Goal: Transaction & Acquisition: Purchase product/service

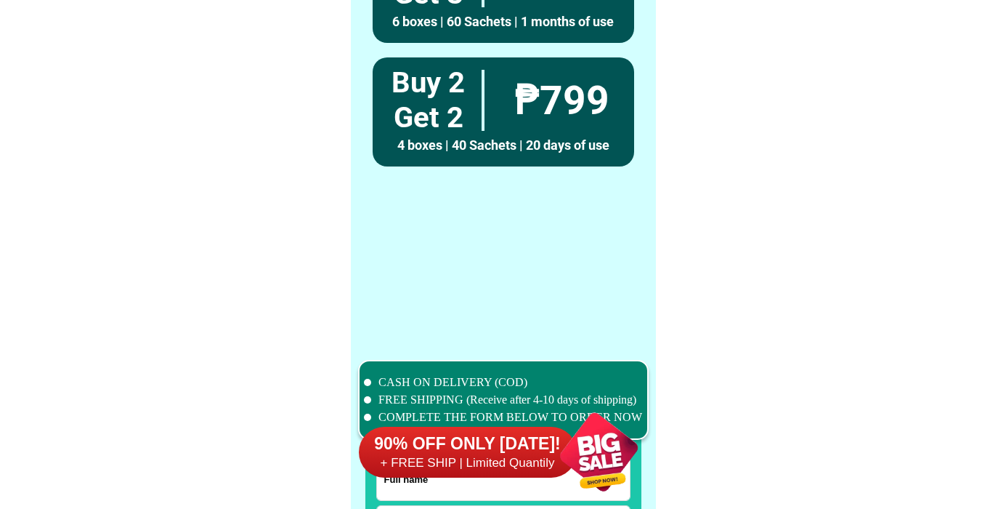
scroll to position [11293, 0]
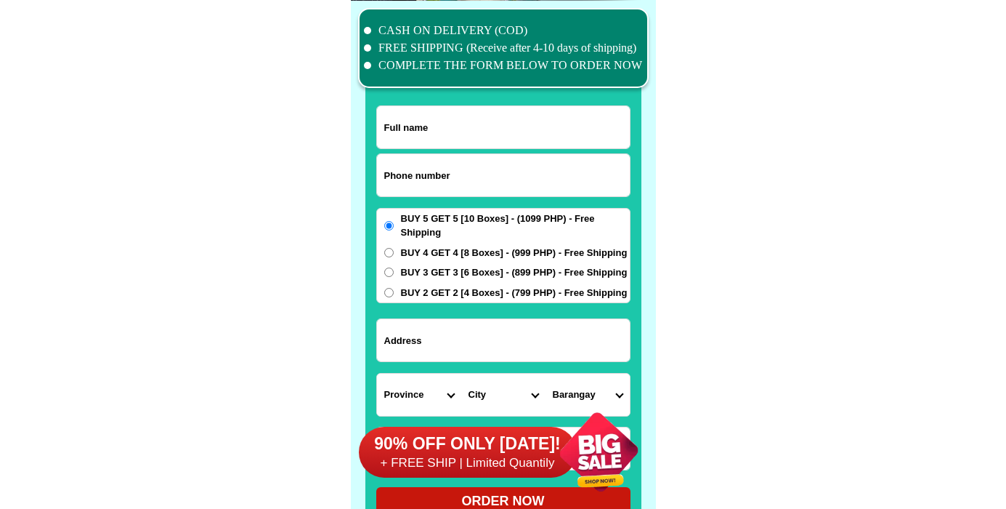
click at [468, 190] on input "Input phone_number" at bounding box center [503, 175] width 253 height 42
paste input "9652869575"
type input "09652869575"
click at [440, 134] on input "Input full_name" at bounding box center [503, 127] width 253 height 42
paste input "Teofila Santos"
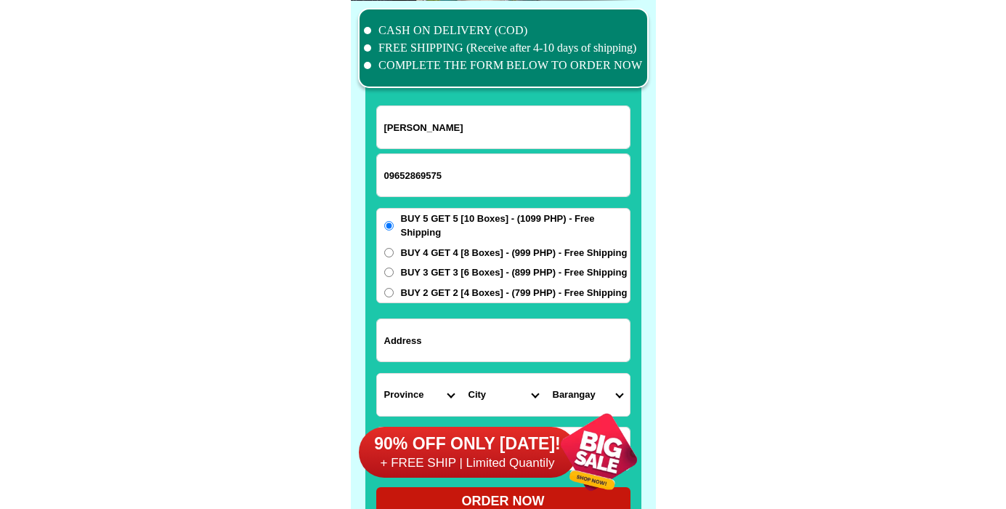
type input "Teofila Santos"
click at [469, 349] on input "Input address" at bounding box center [503, 340] width 253 height 42
paste input "Purok 7 Calamagui West Sta.Maria Isabela"
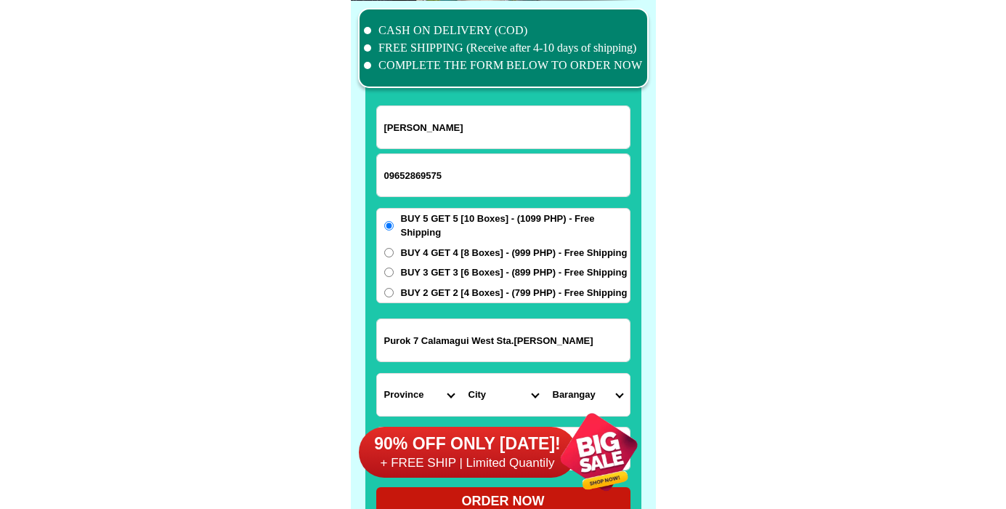
type input "Purok 7 Calamagui West Sta.Maria Isabela"
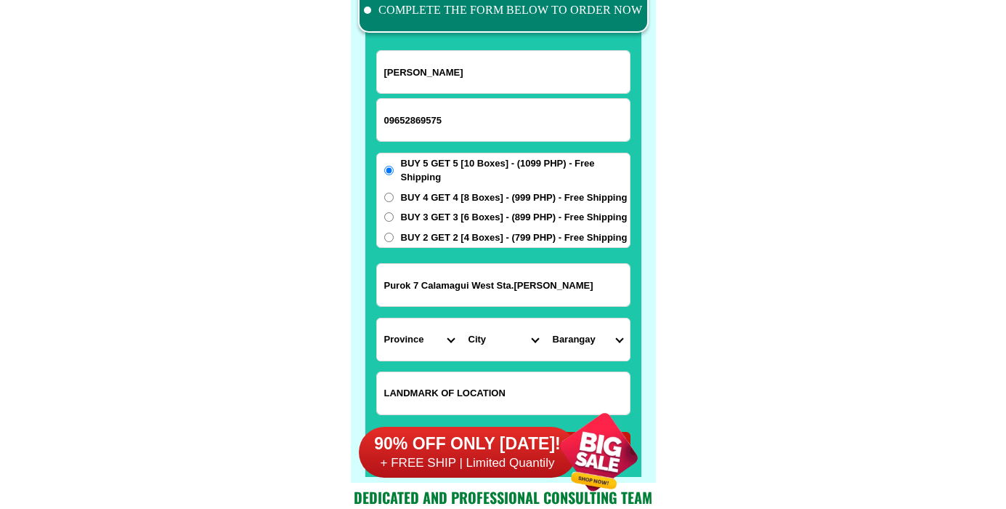
scroll to position [11363, 0]
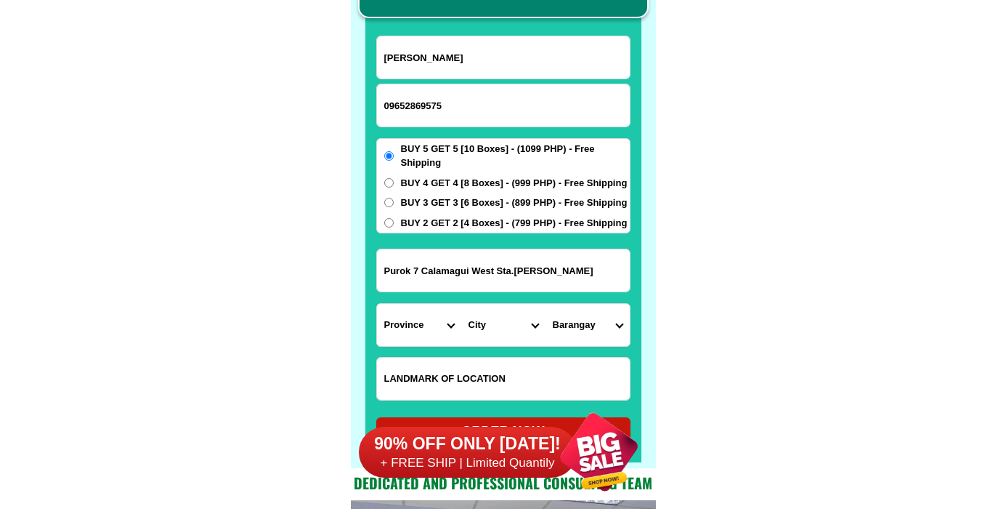
click at [453, 357] on input "Input LANDMARKOFLOCATION" at bounding box center [503, 378] width 253 height 42
paste input "Back of West point lomihan"
type input "Back of West point lomihan"
click at [377, 304] on select "Province Abra Agusan-del-norte Agusan-del-sur Aklan Albay Antique Apayao Aurora…" at bounding box center [419, 325] width 84 height 42
select select "63_305"
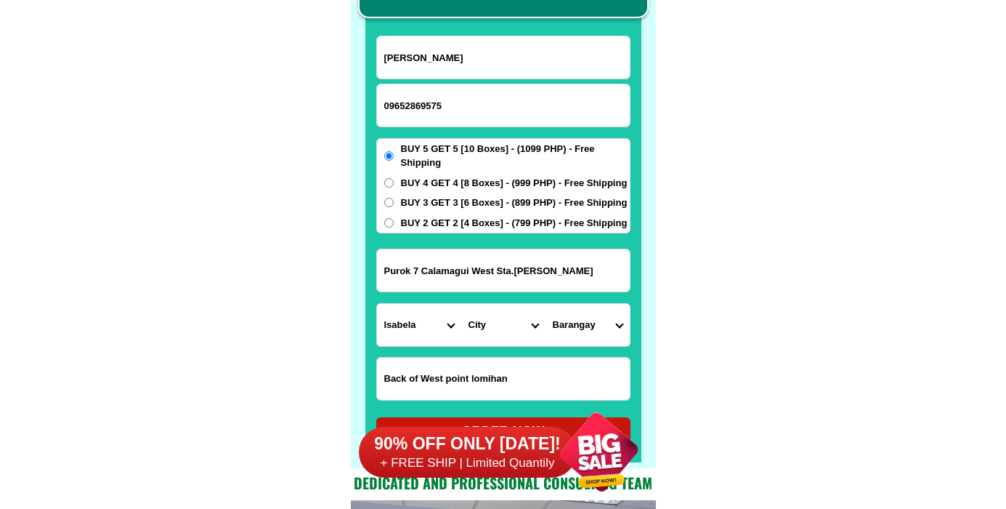
click option "Isabela" at bounding box center [0, 0] width 0 height 0
click at [461, 304] on select "City Angadanan Benito-soliven Cabagan Cauayan-city Cordon Delfin-albano Dinapig…" at bounding box center [503, 325] width 84 height 42
select select "63_3052120"
click option "Isabela-santa-maria" at bounding box center [0, 0] width 0 height 0
click at [546, 304] on select "Barangay Bangad Buenavista Calamagui east Calamagui north Calamagui west Diviso…" at bounding box center [588, 325] width 84 height 42
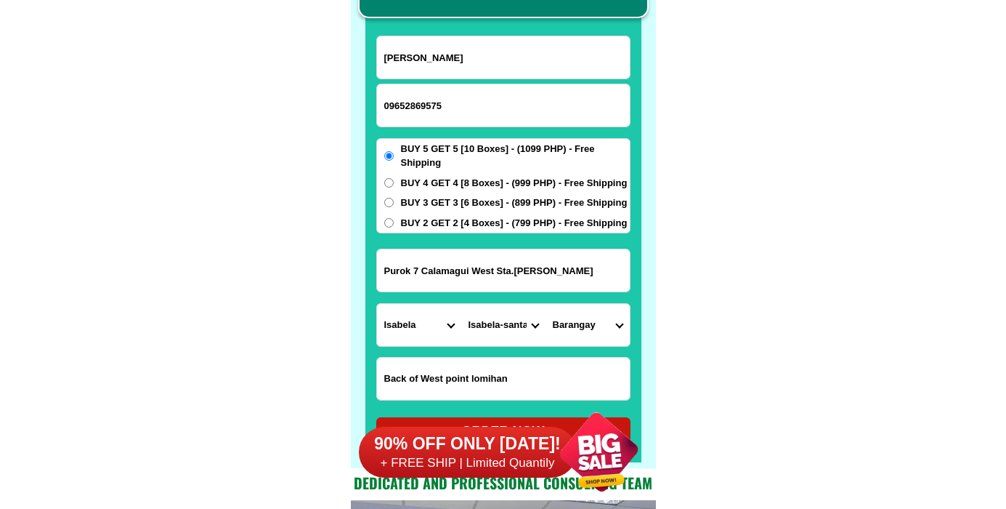
select select "63_30521209616"
click option "Calamagui west" at bounding box center [0, 0] width 0 height 0
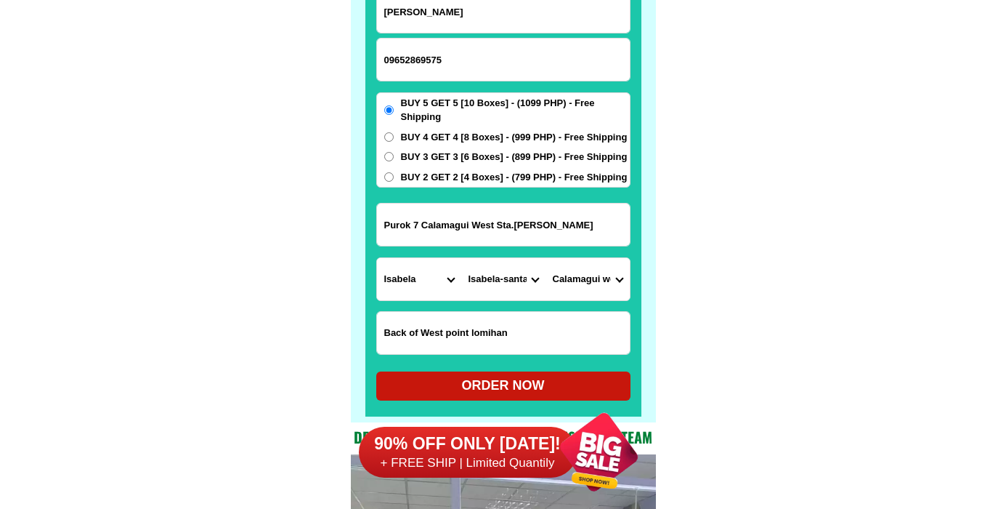
scroll to position [11410, 0]
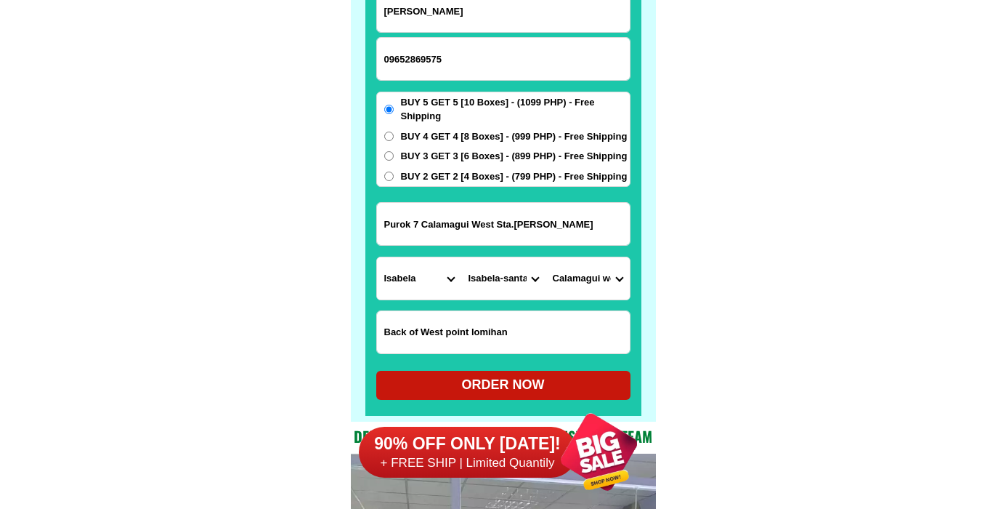
click at [546, 379] on div "ORDER NOW" at bounding box center [503, 385] width 254 height 20
radio input "true"
